Goal: Task Accomplishment & Management: Complete application form

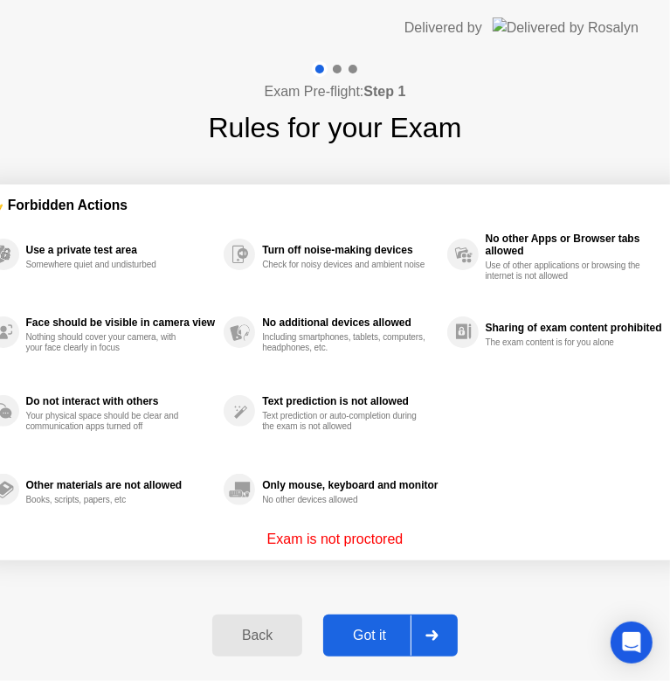
click at [384, 632] on div "Got it" at bounding box center [370, 636] width 82 height 16
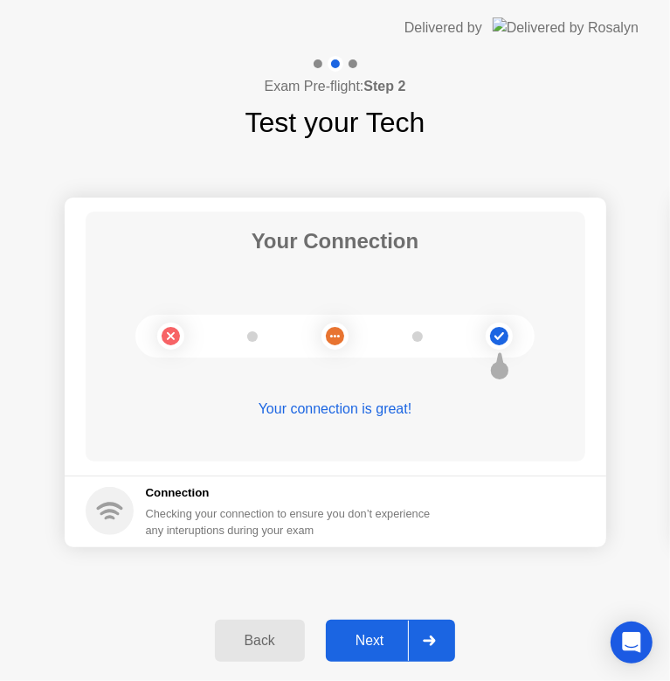
click at [364, 633] on div "Next" at bounding box center [370, 641] width 78 height 16
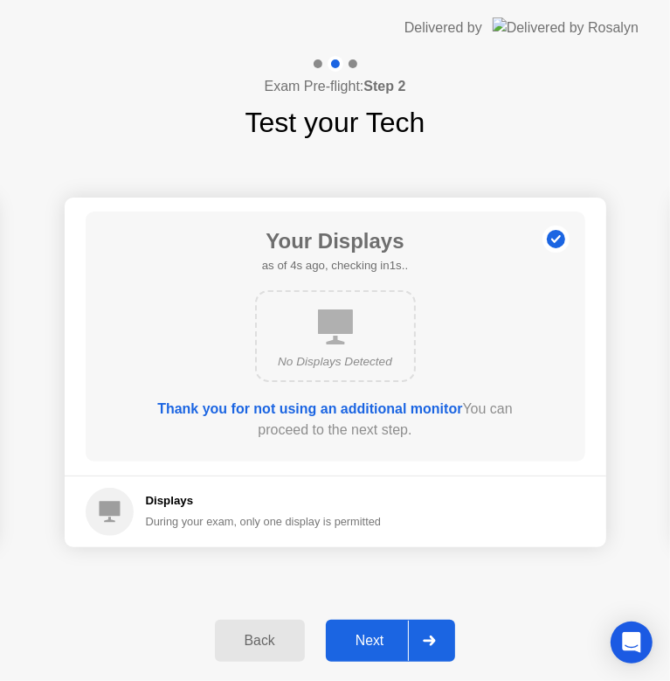
click at [369, 633] on div "Next" at bounding box center [370, 641] width 78 height 16
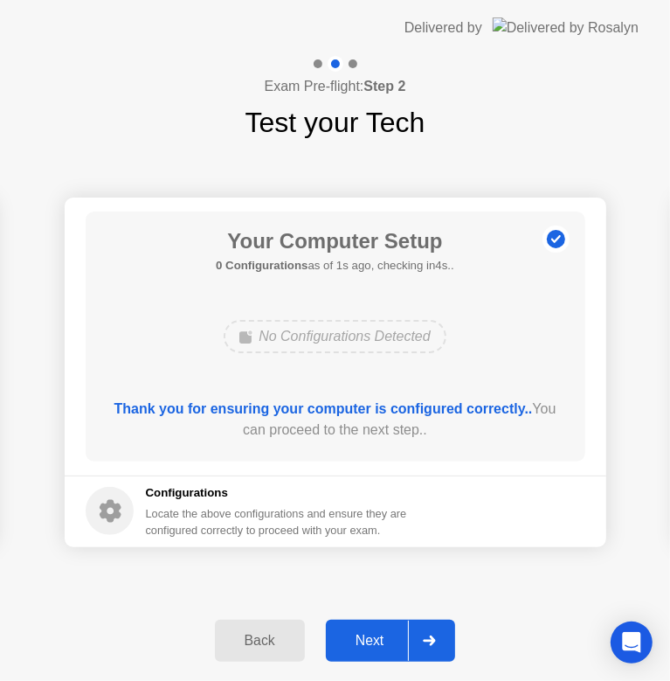
click at [369, 633] on div "Next" at bounding box center [370, 641] width 78 height 16
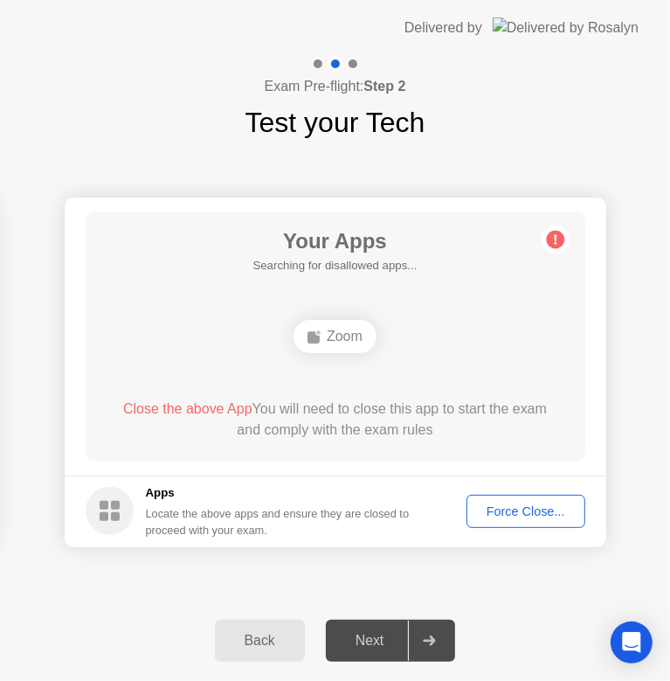
click at [369, 633] on div "Next" at bounding box center [370, 641] width 78 height 16
click at [252, 641] on div "Back" at bounding box center [260, 641] width 80 height 16
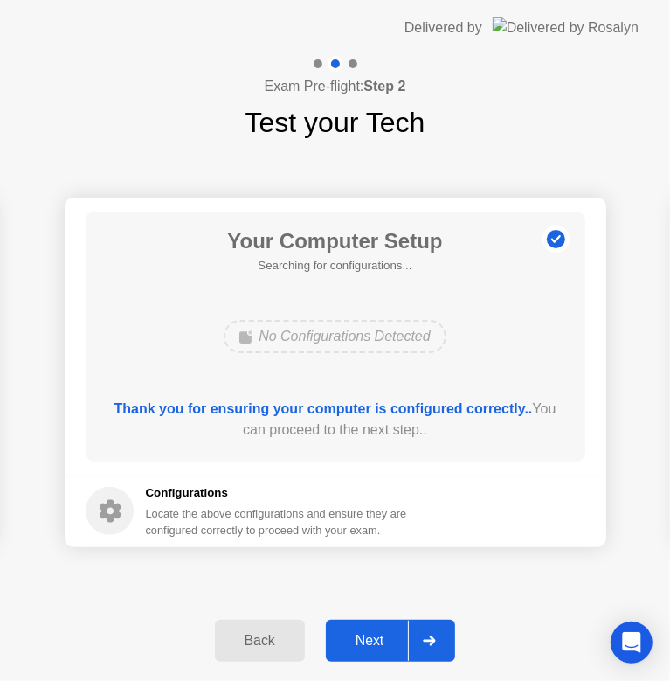
click at [380, 640] on div "Next" at bounding box center [370, 641] width 78 height 16
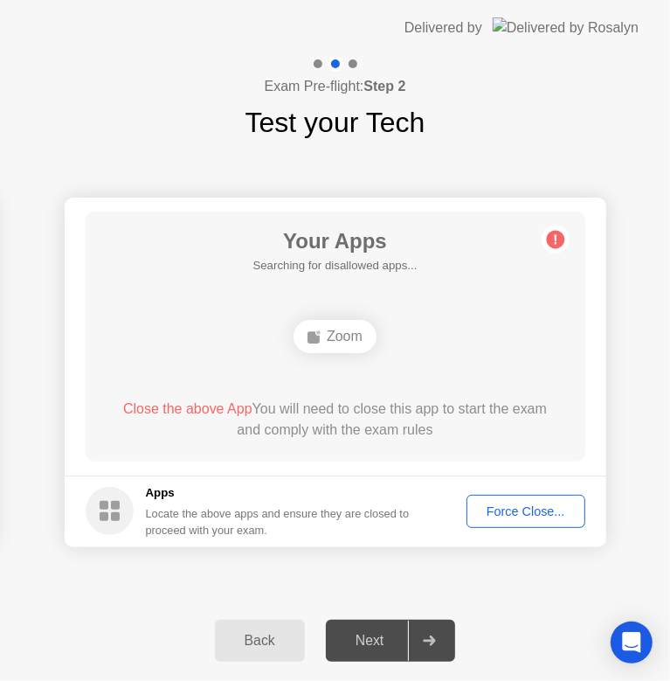
click at [380, 640] on div "Next" at bounding box center [370, 641] width 78 height 16
click at [429, 636] on icon at bounding box center [429, 640] width 13 height 10
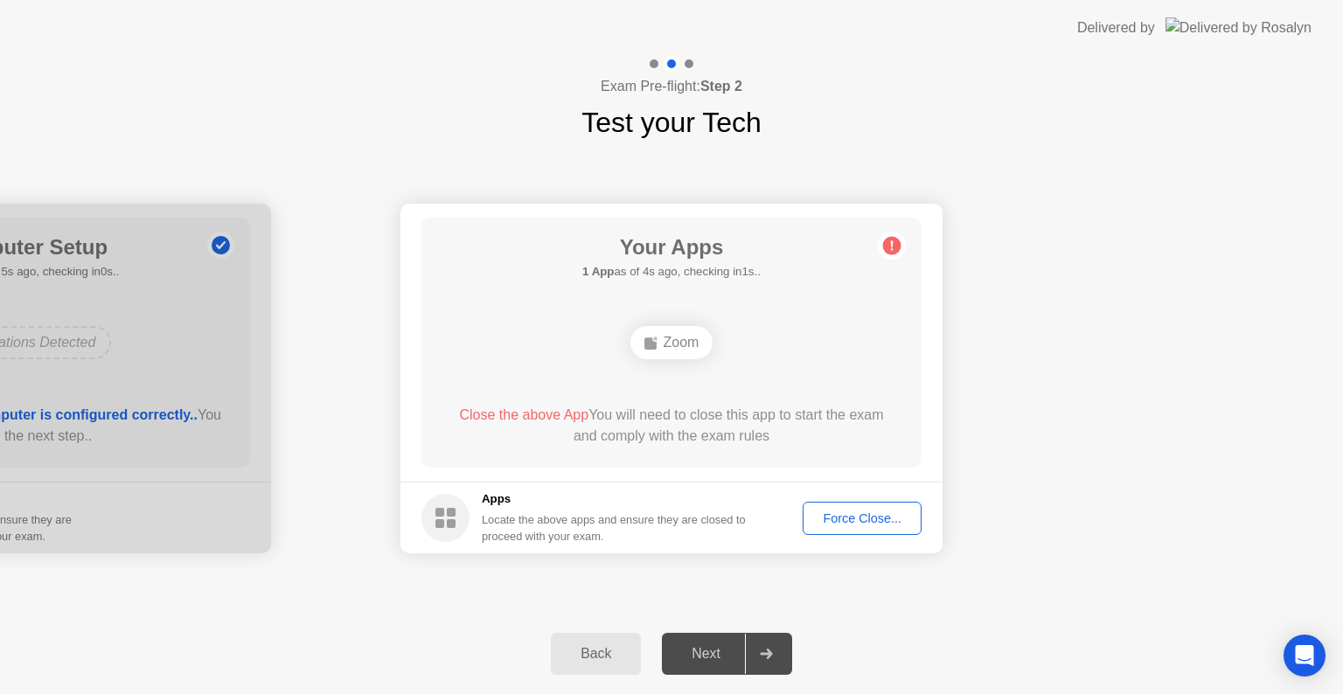
click at [686, 346] on div "Zoom" at bounding box center [671, 342] width 83 height 33
click at [874, 521] on div "Force Close..." at bounding box center [861, 518] width 107 height 14
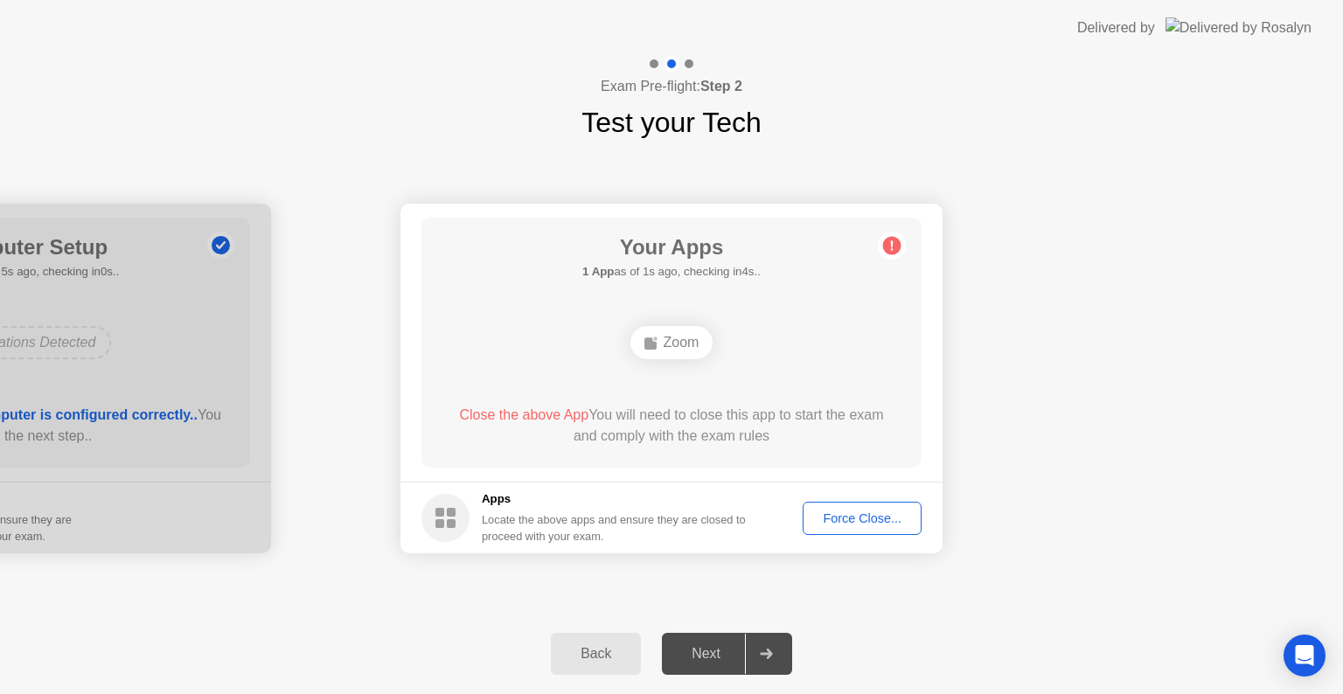
click at [843, 514] on div "Force Close..." at bounding box center [861, 518] width 107 height 14
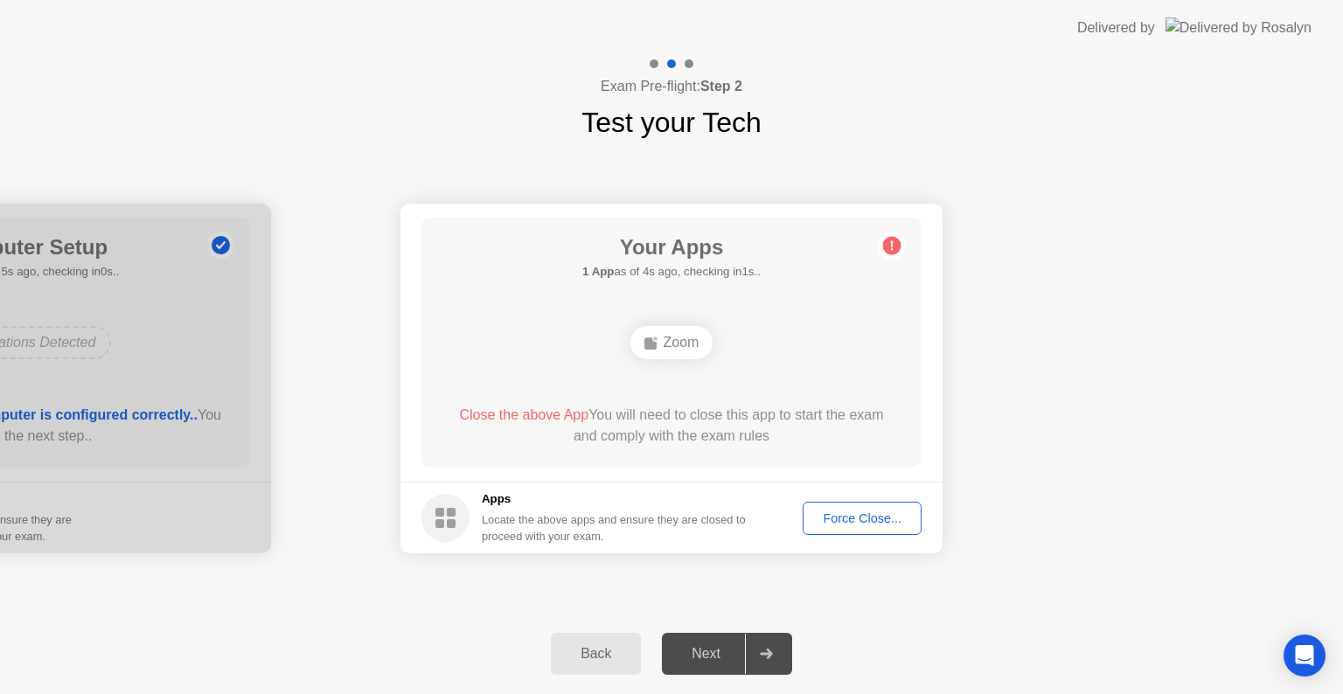
click at [699, 653] on div "Next" at bounding box center [706, 654] width 78 height 16
click at [591, 654] on div "Back" at bounding box center [596, 654] width 80 height 16
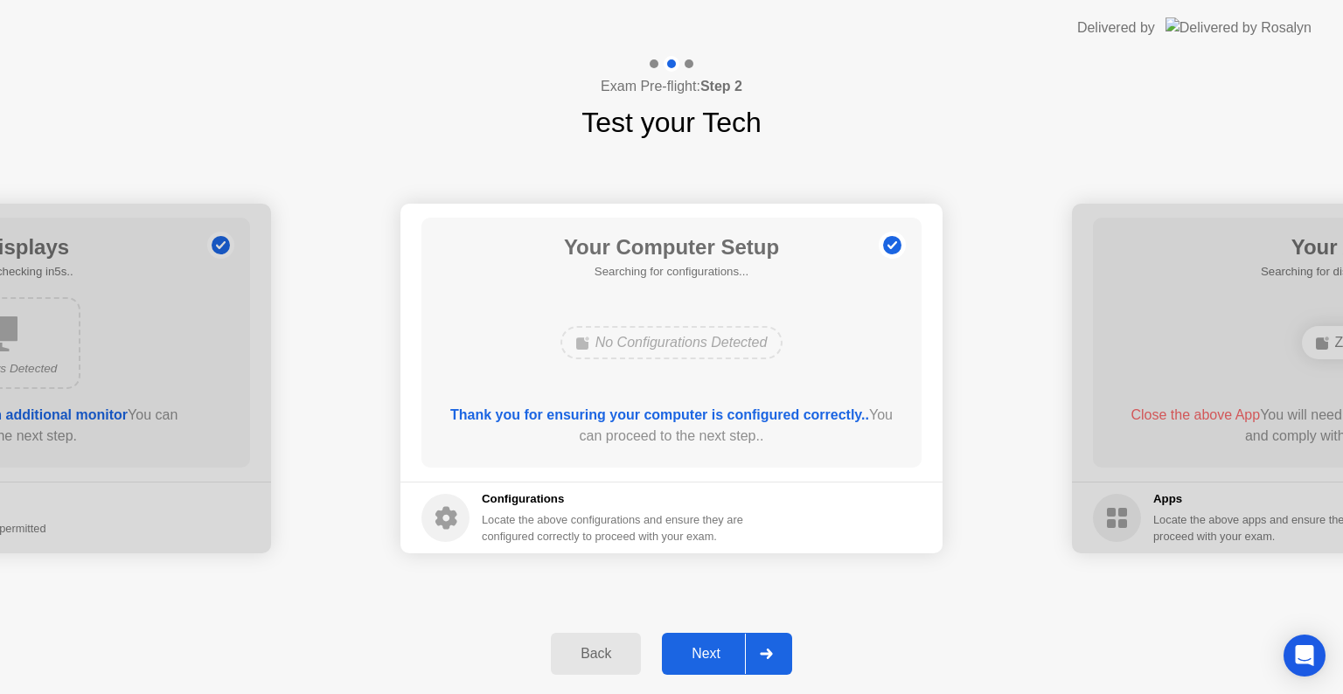
click at [703, 654] on div "Next" at bounding box center [706, 654] width 78 height 16
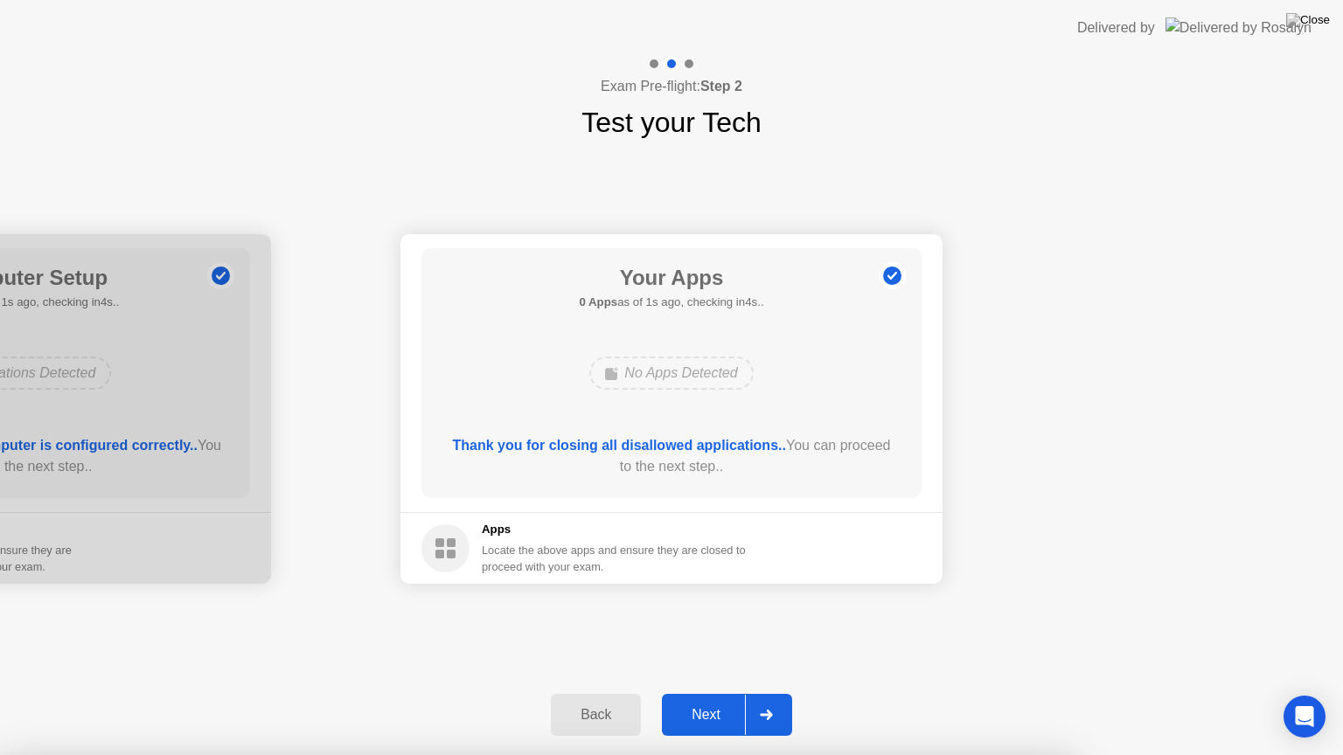
click at [690, 693] on button "Next" at bounding box center [727, 715] width 130 height 42
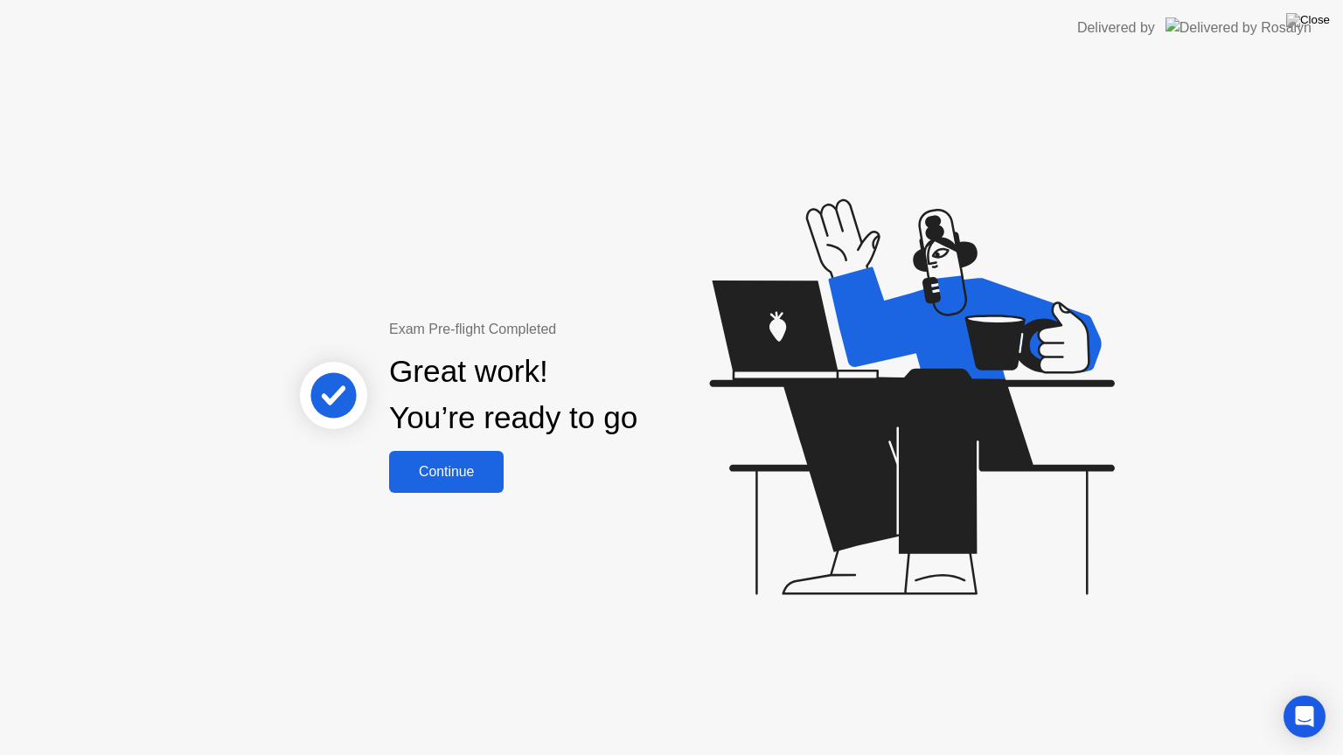
click at [448, 480] on div "Continue" at bounding box center [446, 472] width 104 height 16
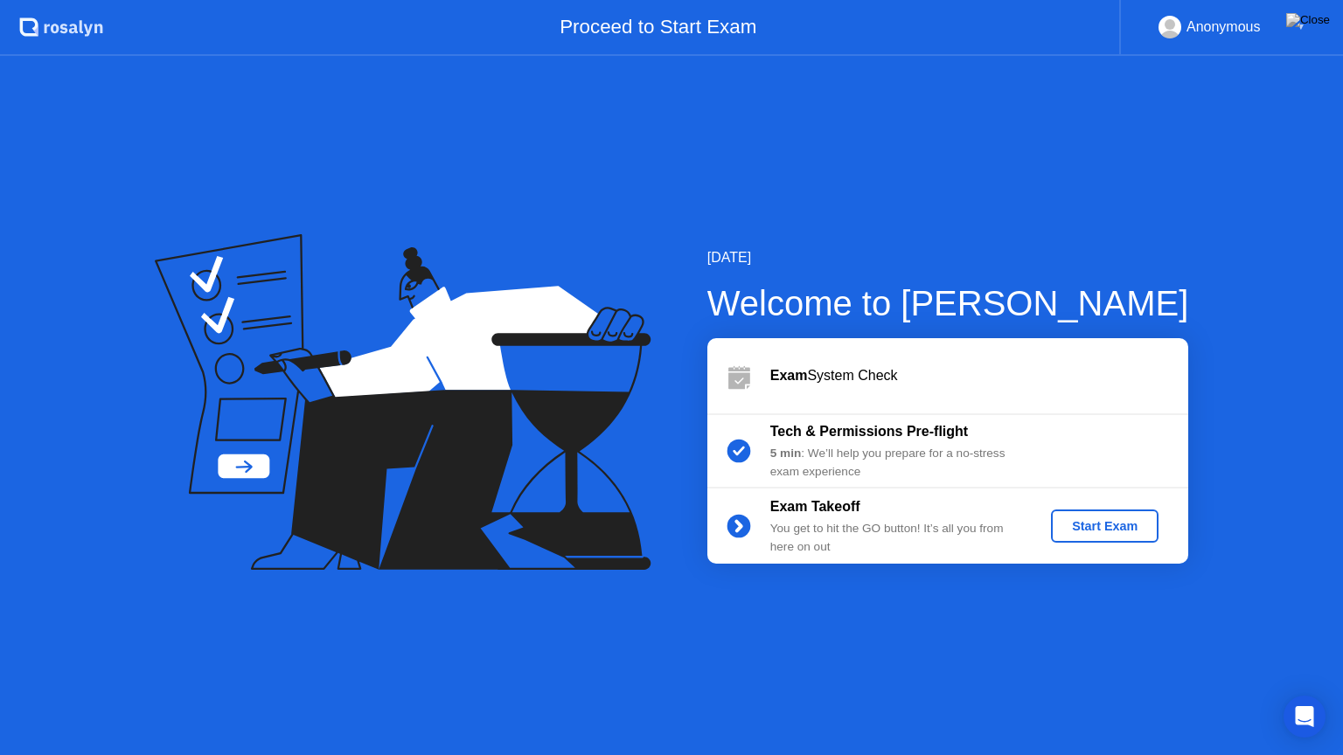
click at [1074, 526] on div "Start Exam" at bounding box center [1105, 526] width 94 height 14
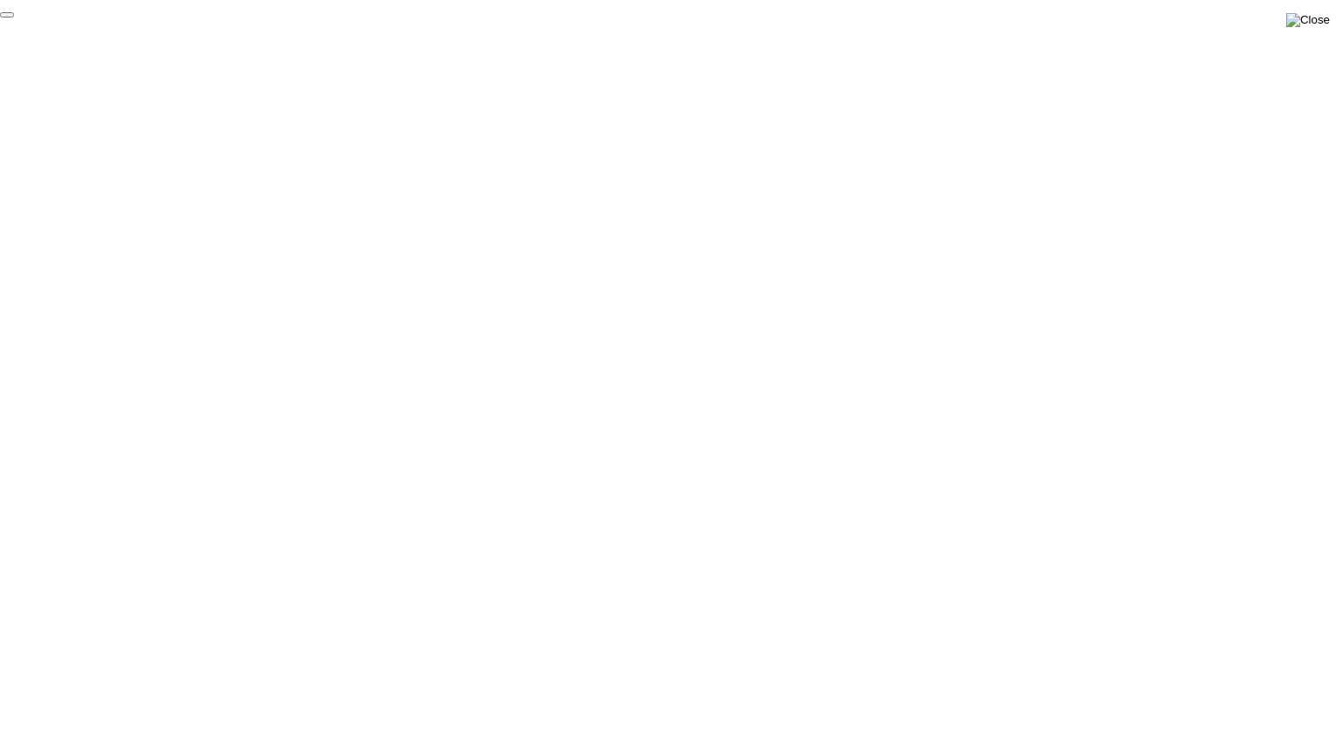
click at [1315, 14] on img at bounding box center [1308, 20] width 44 height 14
click at [1313, 27] on img at bounding box center [1308, 20] width 44 height 14
